Goal: Task Accomplishment & Management: Manage account settings

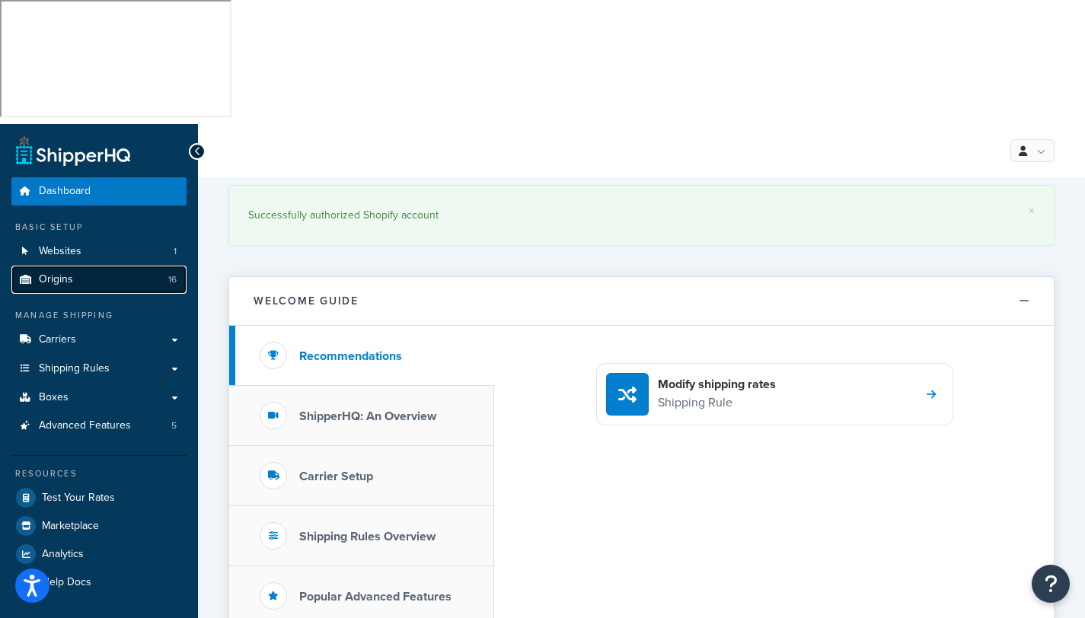
click at [53, 273] on span "Origins" at bounding box center [56, 279] width 34 height 13
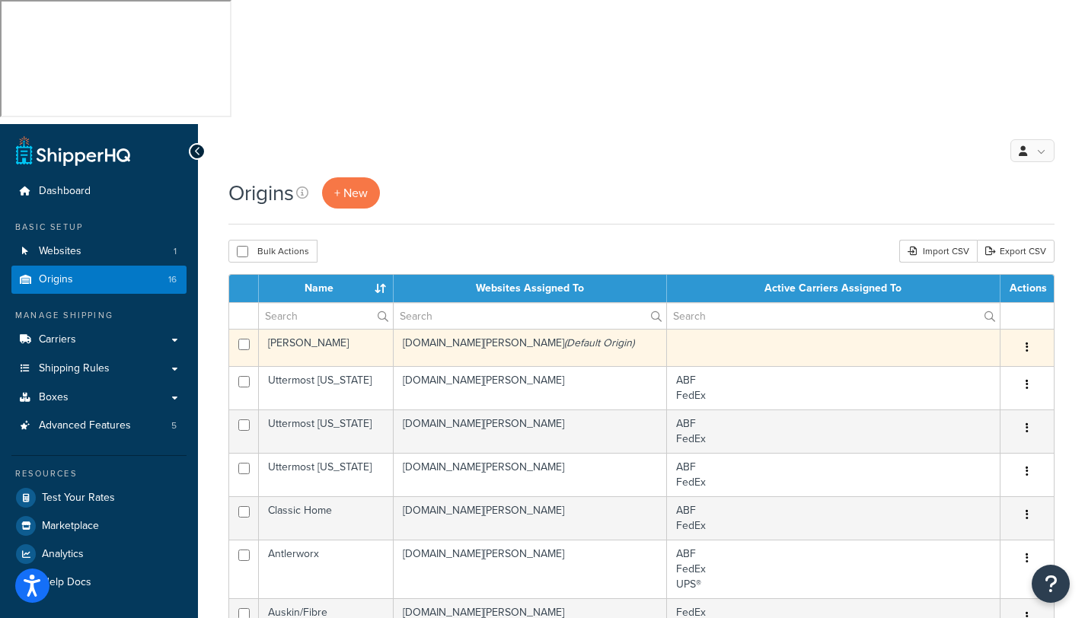
click at [318, 329] on td "[PERSON_NAME]" at bounding box center [326, 347] width 135 height 37
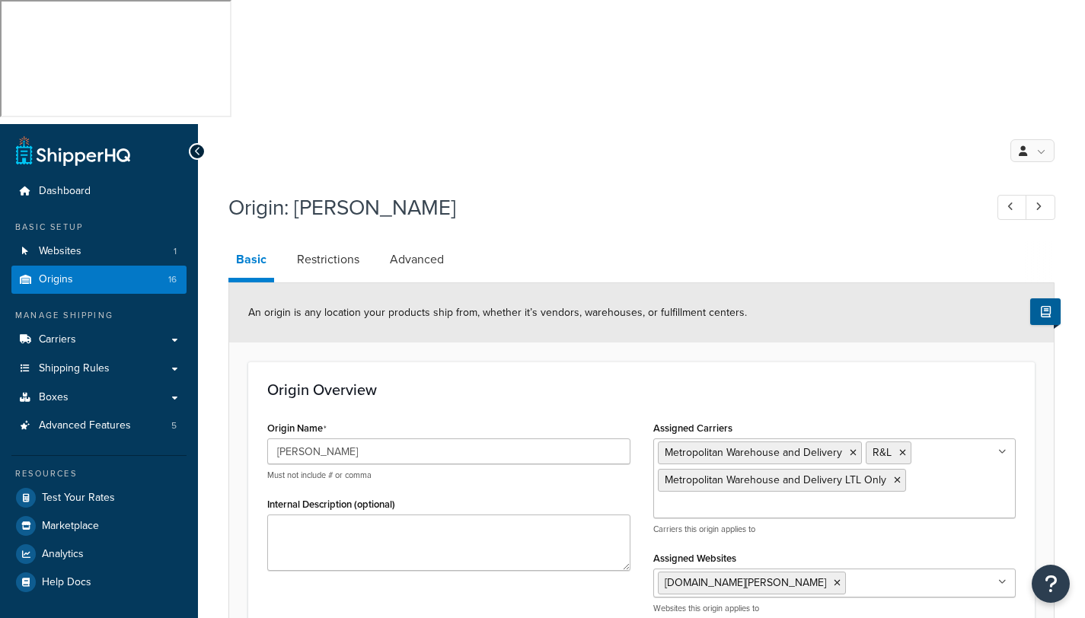
select select "33"
drag, startPoint x: 353, startPoint y: 330, endPoint x: 237, endPoint y: 324, distance: 116.6
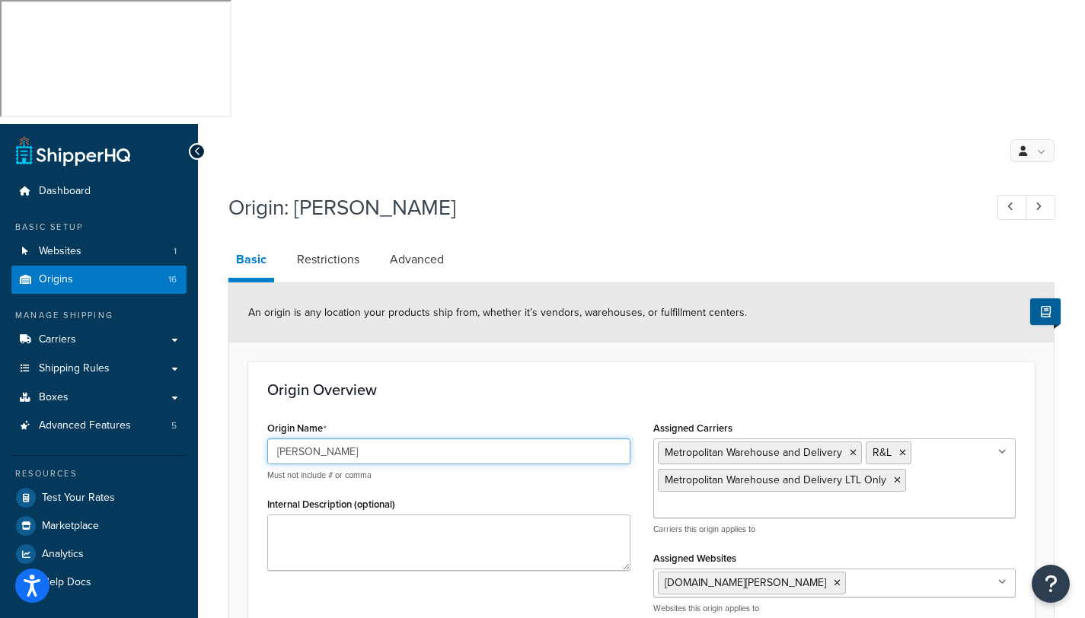
paste input "Auskin/Fibre"
type input "Auskin/Fibre"
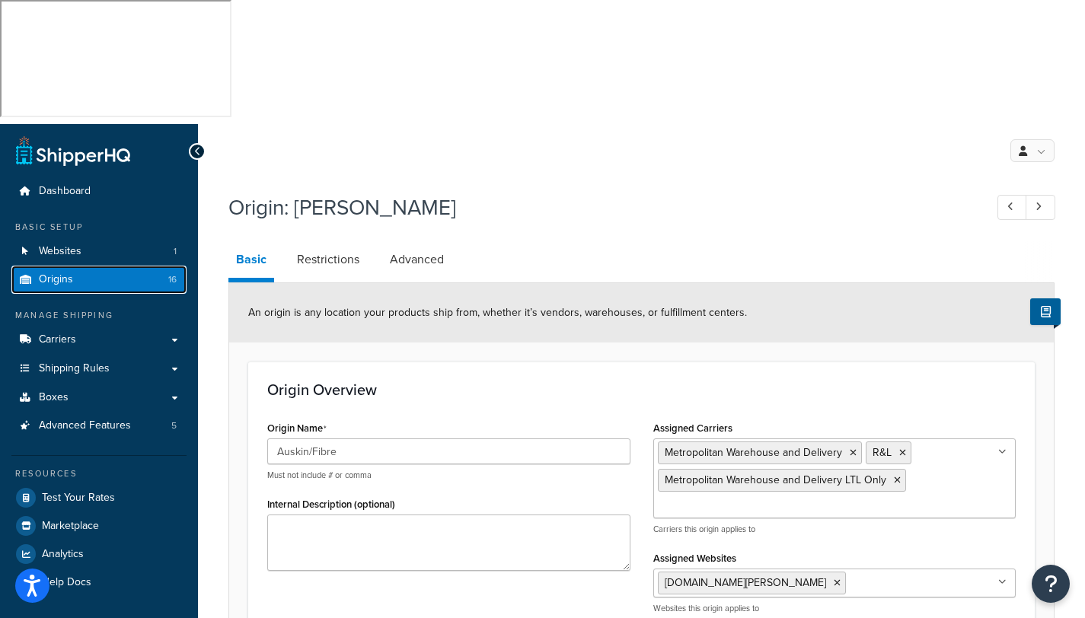
click at [85, 266] on link "Origins 16" at bounding box center [98, 280] width 175 height 28
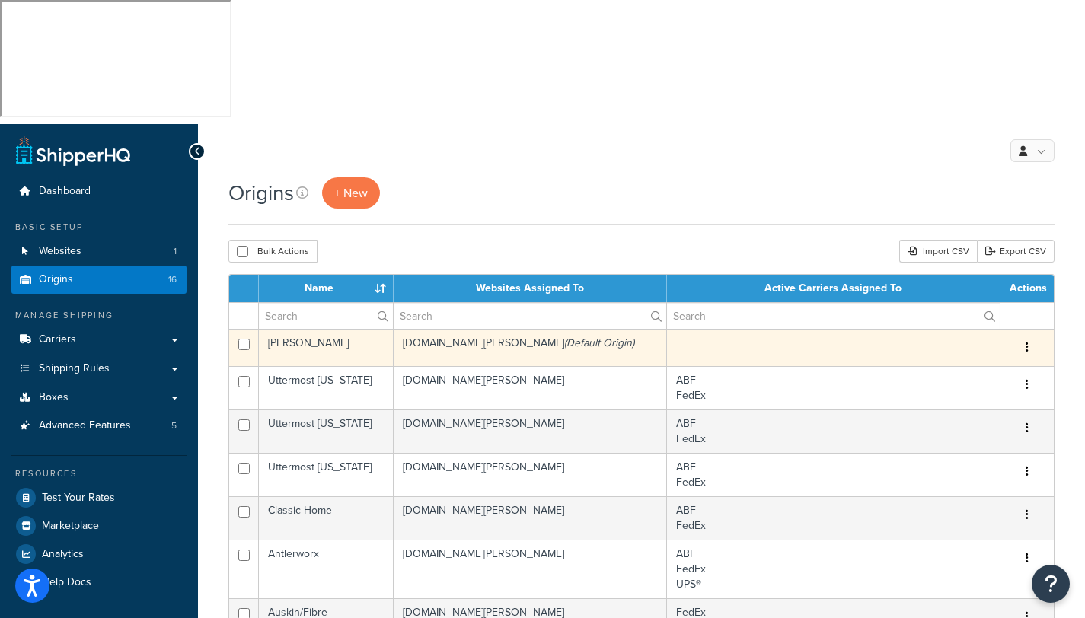
click at [295, 329] on td "[PERSON_NAME]" at bounding box center [326, 347] width 135 height 37
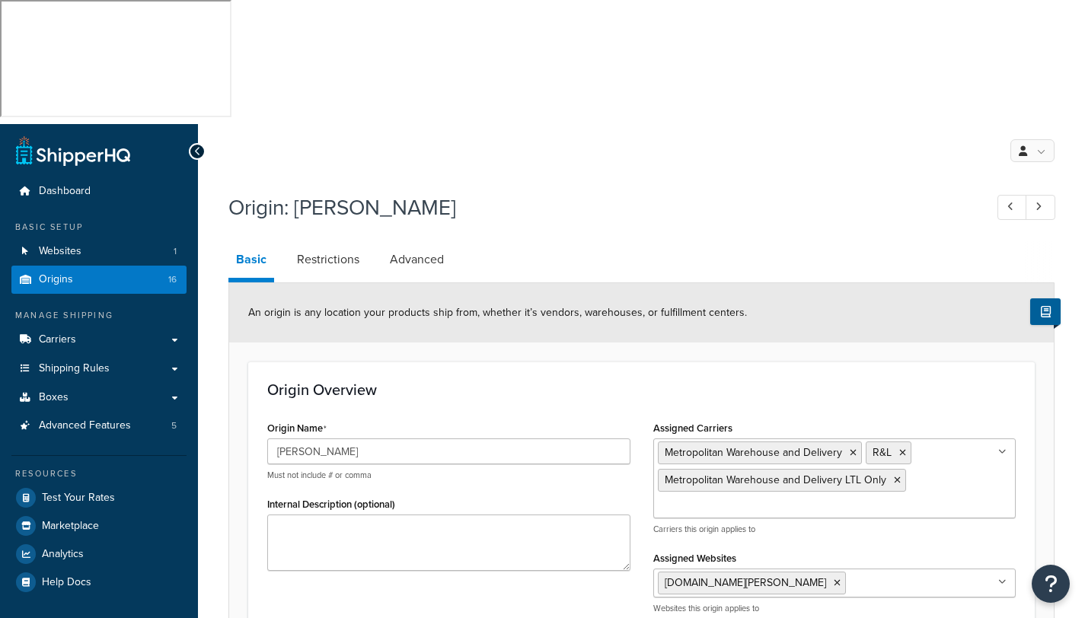
select select "33"
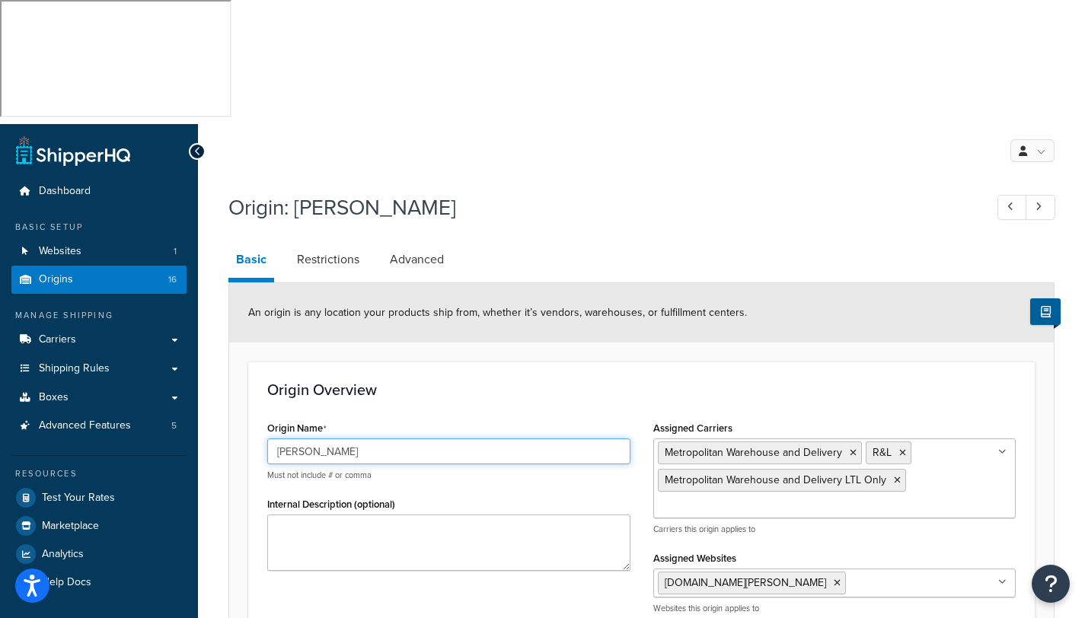
drag, startPoint x: 338, startPoint y: 330, endPoint x: 254, endPoint y: 323, distance: 84.0
click at [254, 362] on div "Origin Overview Origin Name [PERSON_NAME] Must not include # or comma Internal …" at bounding box center [641, 503] width 786 height 283
